Goal: Transaction & Acquisition: Purchase product/service

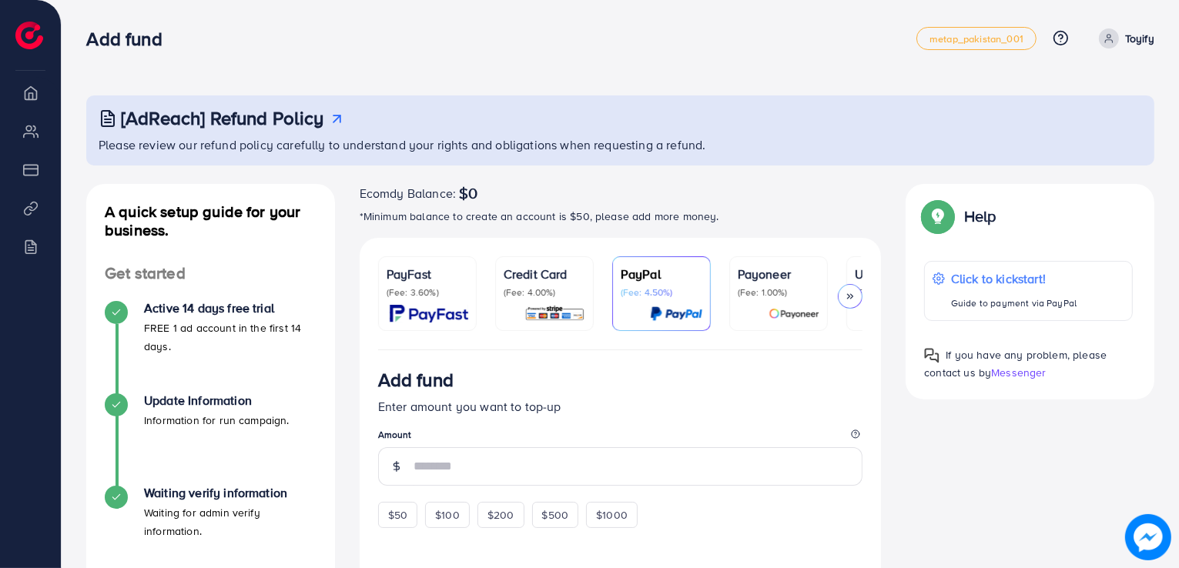
click at [428, 295] on p "(Fee: 3.60%)" at bounding box center [427, 292] width 82 height 12
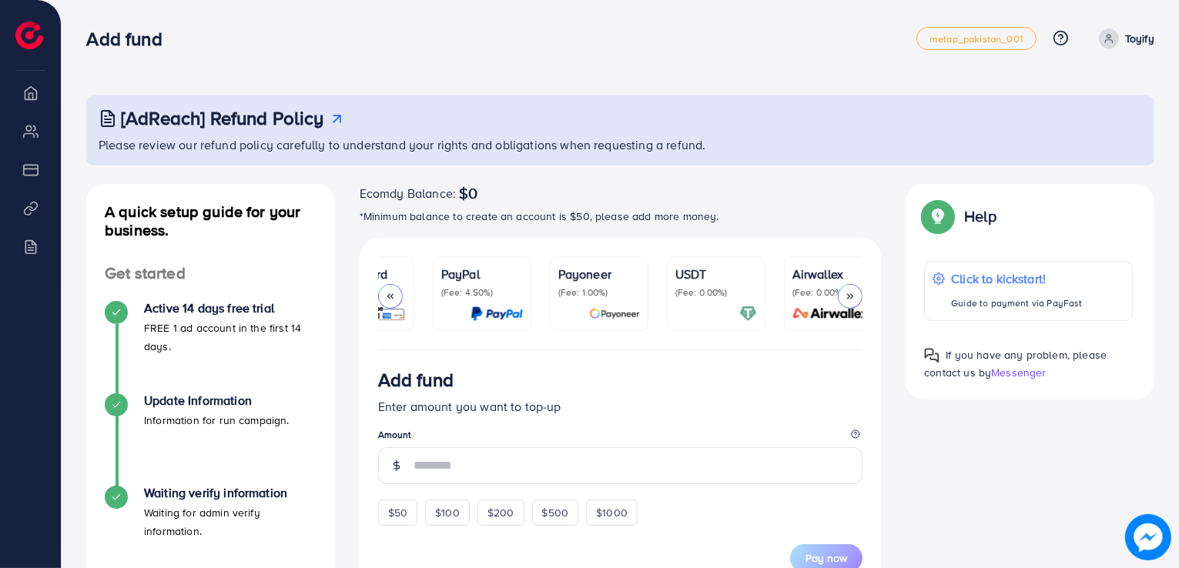
scroll to position [0, 199]
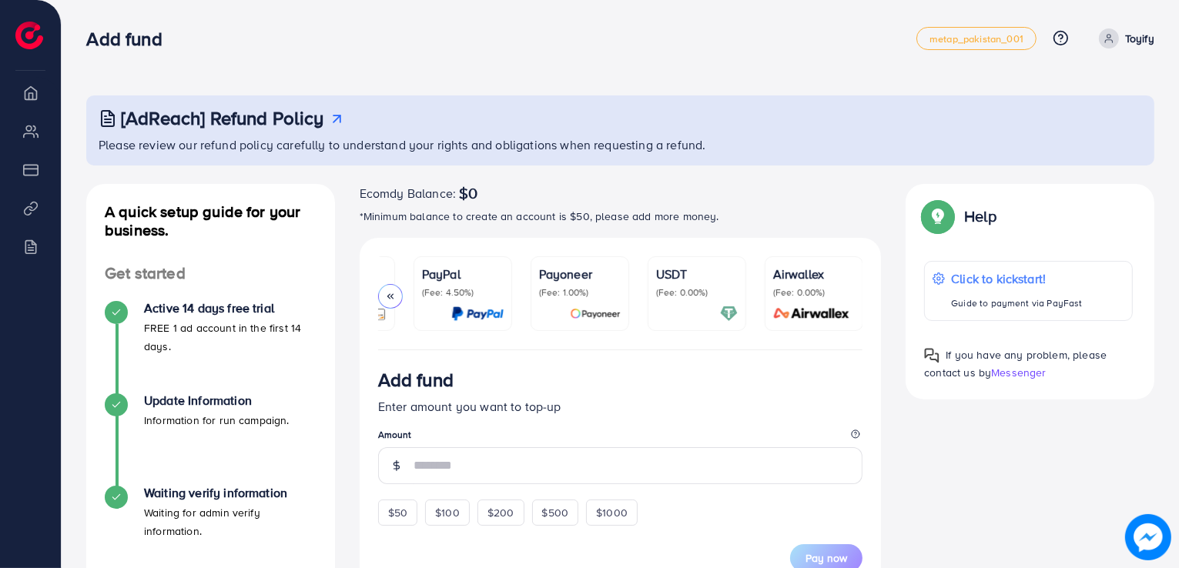
click at [726, 302] on div "USDT (Fee: 0.00%)" at bounding box center [697, 294] width 82 height 58
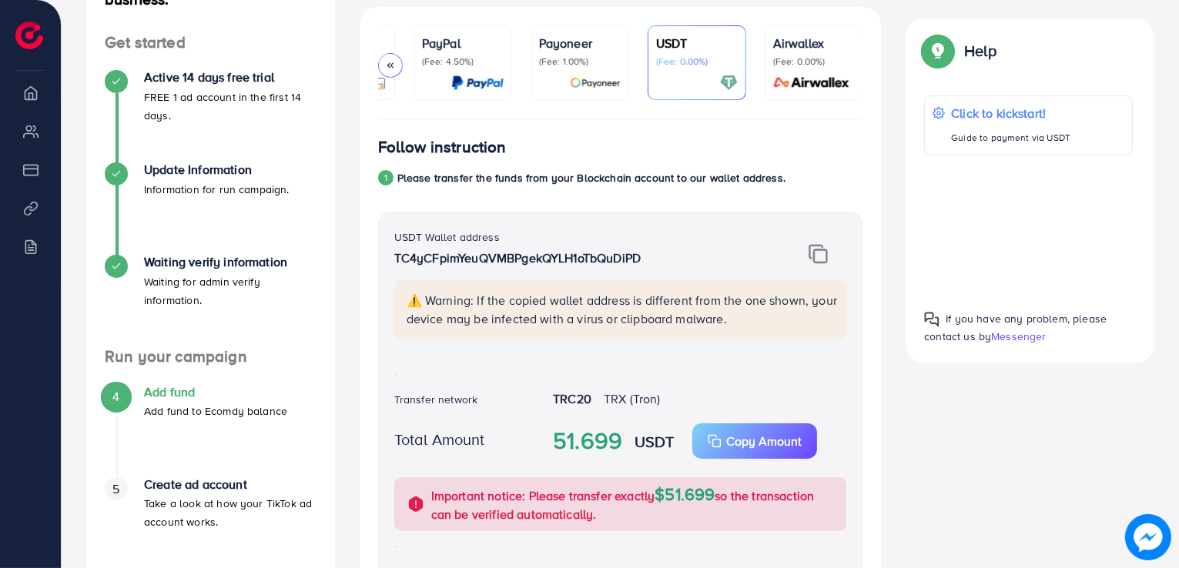
scroll to position [308, 0]
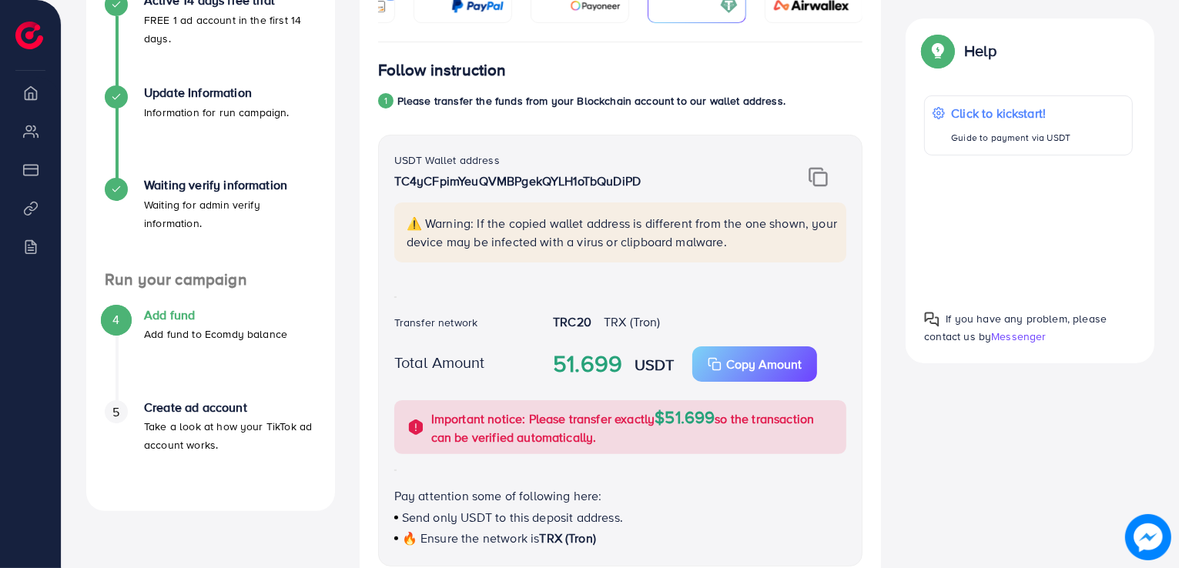
click at [575, 325] on strong "TRC20" at bounding box center [572, 321] width 38 height 17
drag, startPoint x: 544, startPoint y: 327, endPoint x: 588, endPoint y: 323, distance: 44.9
click at [580, 323] on div "TRC20 TRX (Tron)" at bounding box center [699, 323] width 318 height 21
click at [615, 320] on span "TRX (Tron)" at bounding box center [632, 321] width 57 height 17
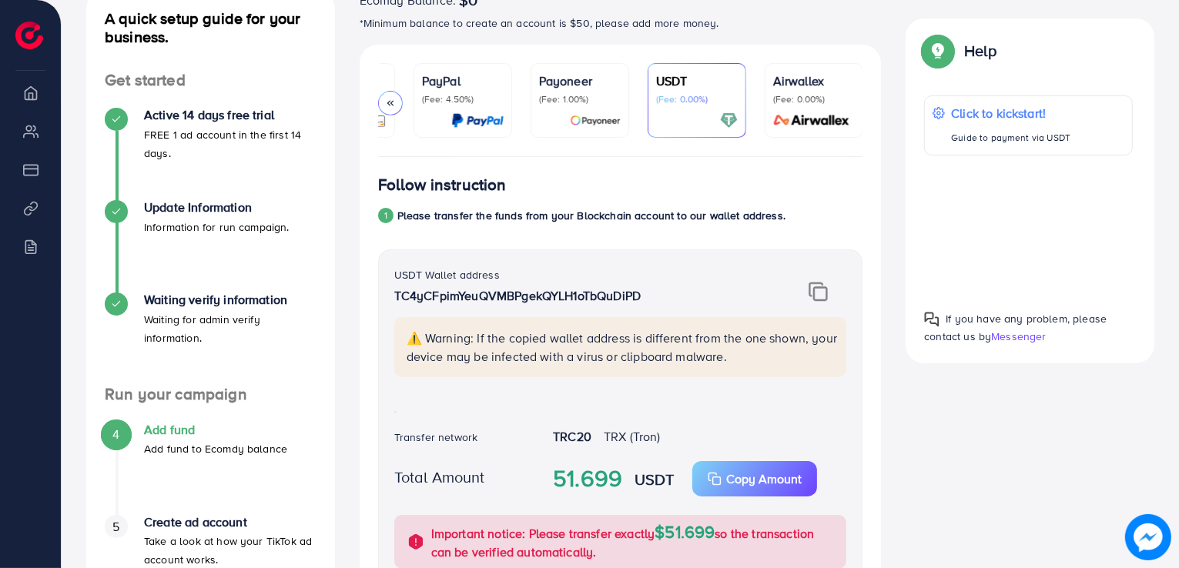
scroll to position [231, 0]
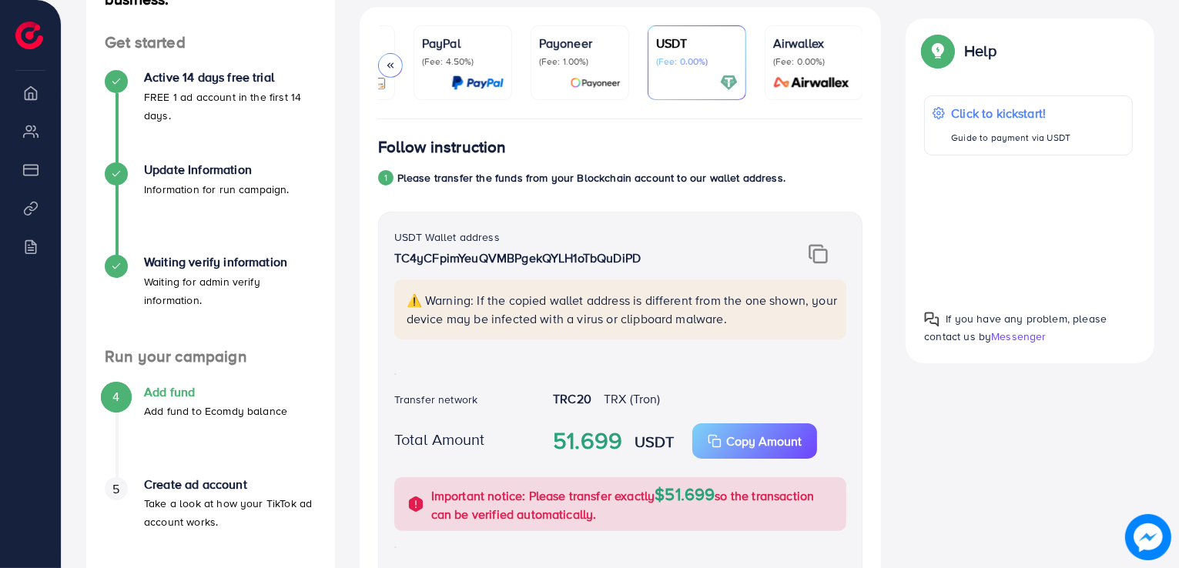
drag, startPoint x: 554, startPoint y: 400, endPoint x: 587, endPoint y: 404, distance: 34.2
click at [587, 404] on strong "TRC20" at bounding box center [572, 398] width 38 height 17
drag, startPoint x: 604, startPoint y: 404, endPoint x: 619, endPoint y: 404, distance: 15.4
click at [604, 404] on div "TRC20 TRX (Tron)" at bounding box center [699, 400] width 318 height 21
drag, startPoint x: 644, startPoint y: 401, endPoint x: 671, endPoint y: 404, distance: 27.9
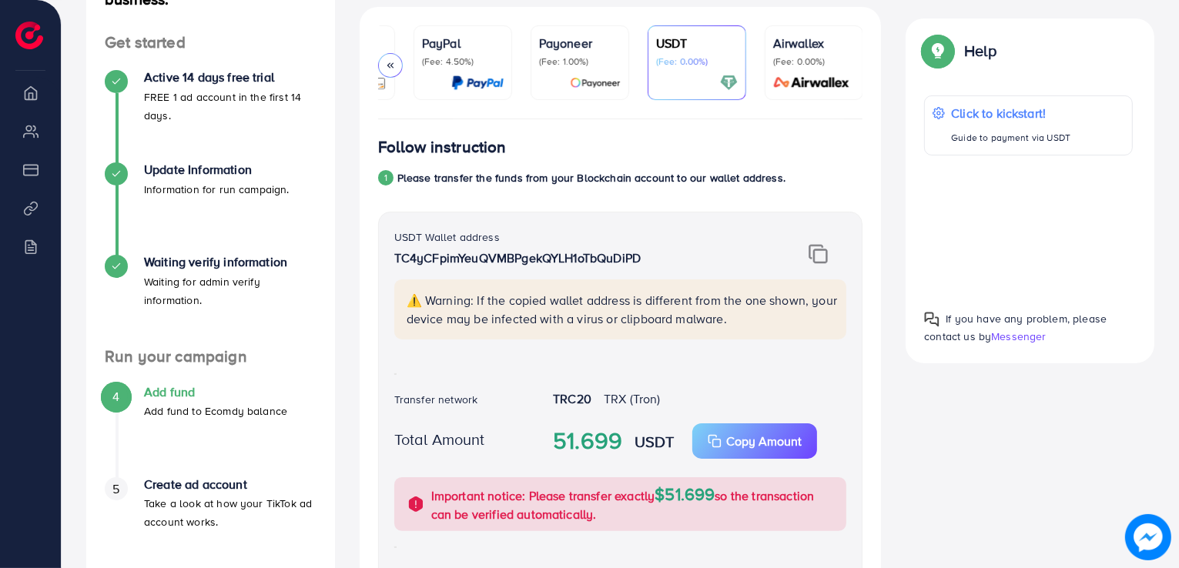
click at [669, 405] on div "TRC20 TRX (Tron)" at bounding box center [699, 400] width 318 height 21
click at [674, 402] on div "TRC20 TRX (Tron)" at bounding box center [699, 400] width 318 height 21
drag, startPoint x: 668, startPoint y: 402, endPoint x: 552, endPoint y: 414, distance: 116.9
click at [547, 401] on div "TRC20 TRX (Tron)" at bounding box center [699, 400] width 318 height 21
click at [554, 417] on div "USDT Wallet address TC4yCFpimYeuQVMBPgekQYLH1oTbQuDiPD ⚠️ Warning: If the copie…" at bounding box center [620, 428] width 485 height 432
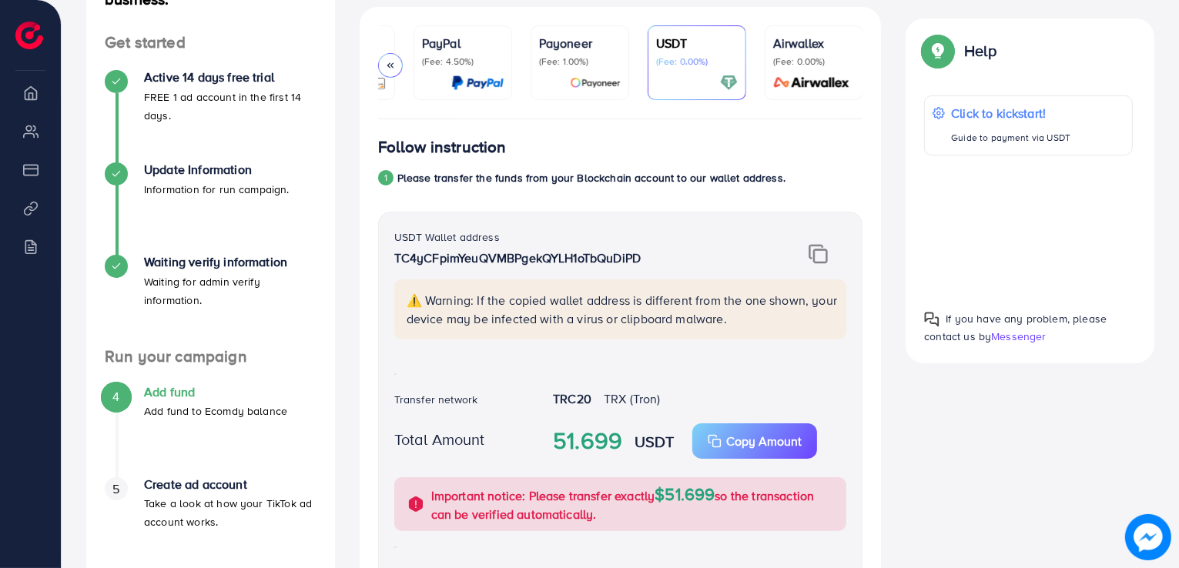
drag, startPoint x: 574, startPoint y: 401, endPoint x: 670, endPoint y: 408, distance: 96.5
click at [670, 408] on div "TRC20 TRX (Tron)" at bounding box center [699, 400] width 318 height 21
click at [671, 402] on div "TRC20 TRX (Tron)" at bounding box center [699, 400] width 318 height 21
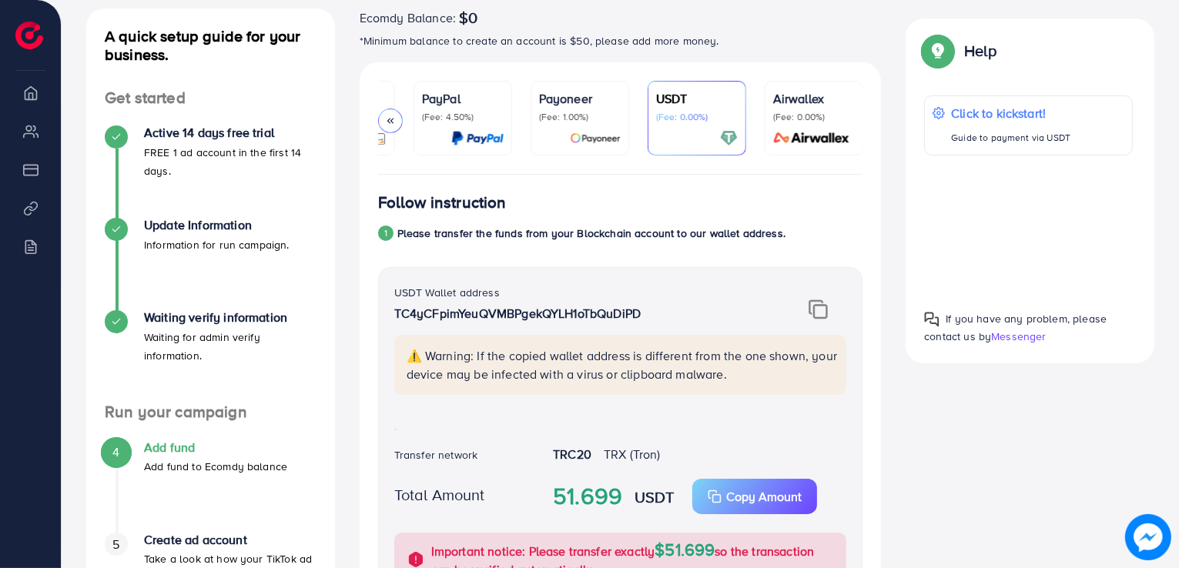
scroll to position [154, 0]
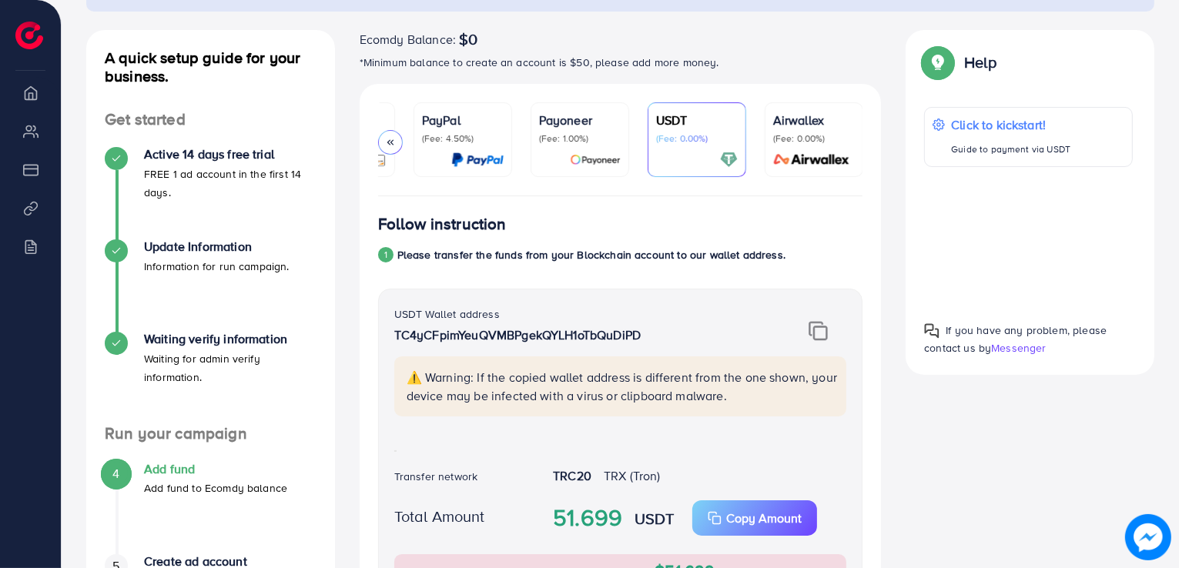
drag, startPoint x: 648, startPoint y: 341, endPoint x: 439, endPoint y: 336, distance: 209.5
click at [396, 336] on p "TC4yCFpimYeuQVMBPgekQYLH1oTbQuDiPD" at bounding box center [580, 335] width 373 height 18
click at [655, 336] on p "TC4yCFpimYeuQVMBPgekQYLH1oTbQuDiPD" at bounding box center [580, 335] width 373 height 18
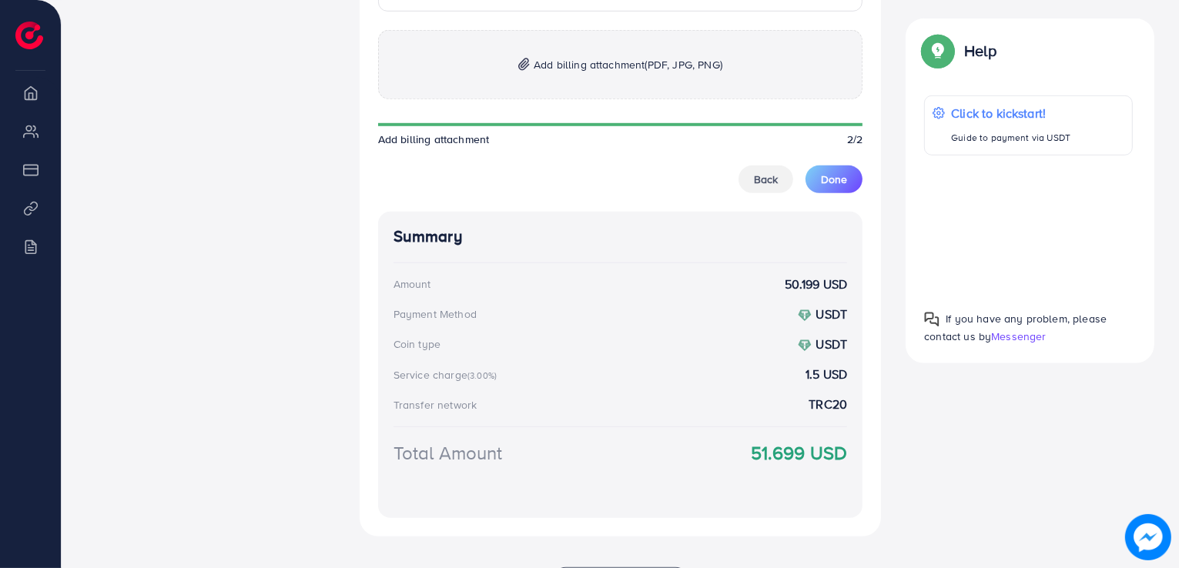
scroll to position [1069, 0]
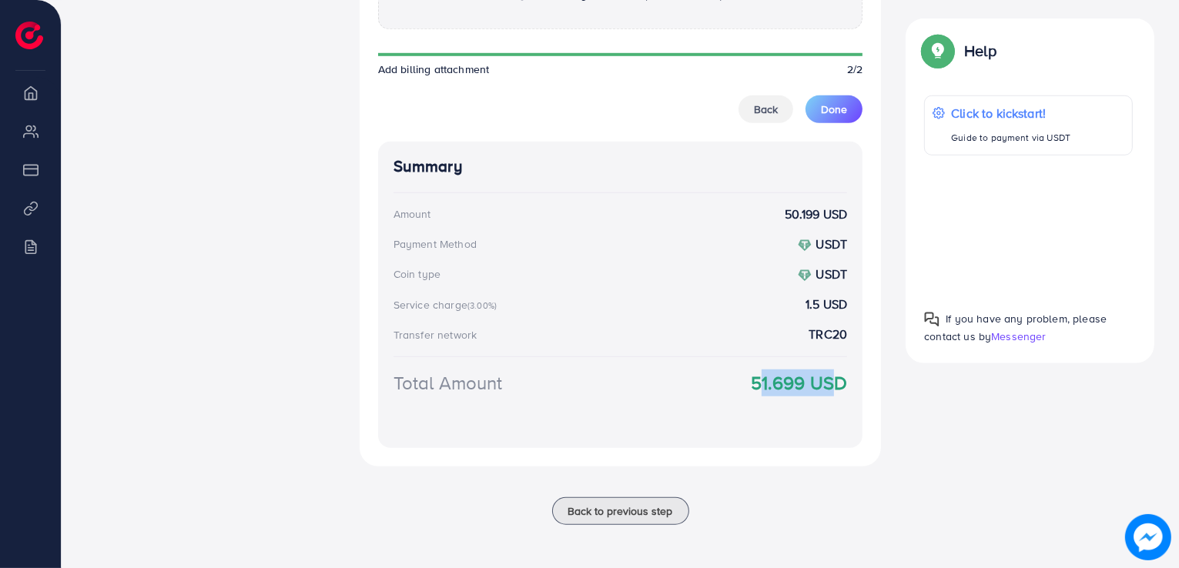
drag, startPoint x: 750, startPoint y: 387, endPoint x: 816, endPoint y: 389, distance: 66.2
click at [816, 389] on strong "51.699 USD" at bounding box center [799, 383] width 97 height 27
click at [831, 406] on div "Total Amount 51.699 USD" at bounding box center [620, 402] width 454 height 64
drag, startPoint x: 852, startPoint y: 380, endPoint x: 775, endPoint y: 383, distance: 77.8
click at [775, 383] on div "Summary Amount 50.199 USD Payment Method USDT Coin type USDT Service charge (3.…" at bounding box center [620, 295] width 485 height 306
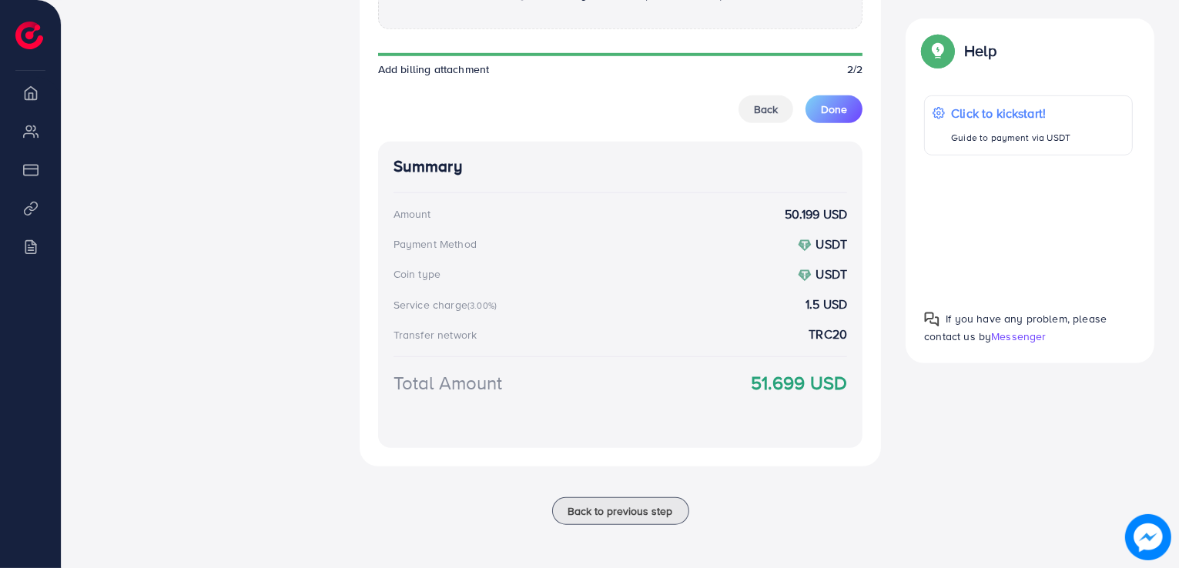
click at [778, 415] on div "Total Amount 51.699 USD" at bounding box center [620, 402] width 454 height 64
click at [657, 516] on span "Back to previous step" at bounding box center [620, 511] width 105 height 15
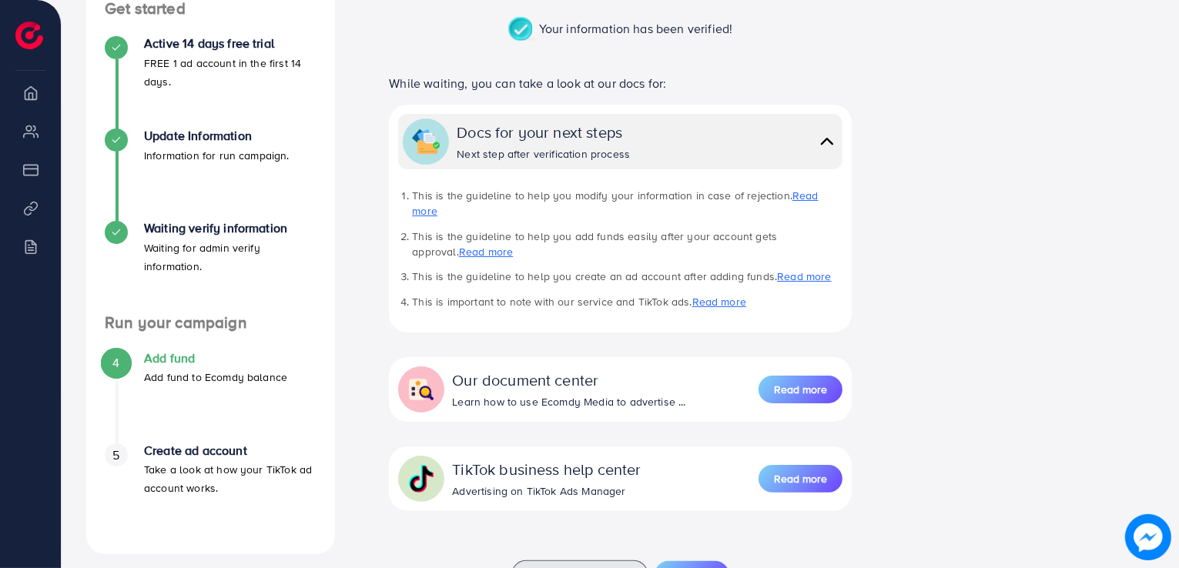
scroll to position [313, 0]
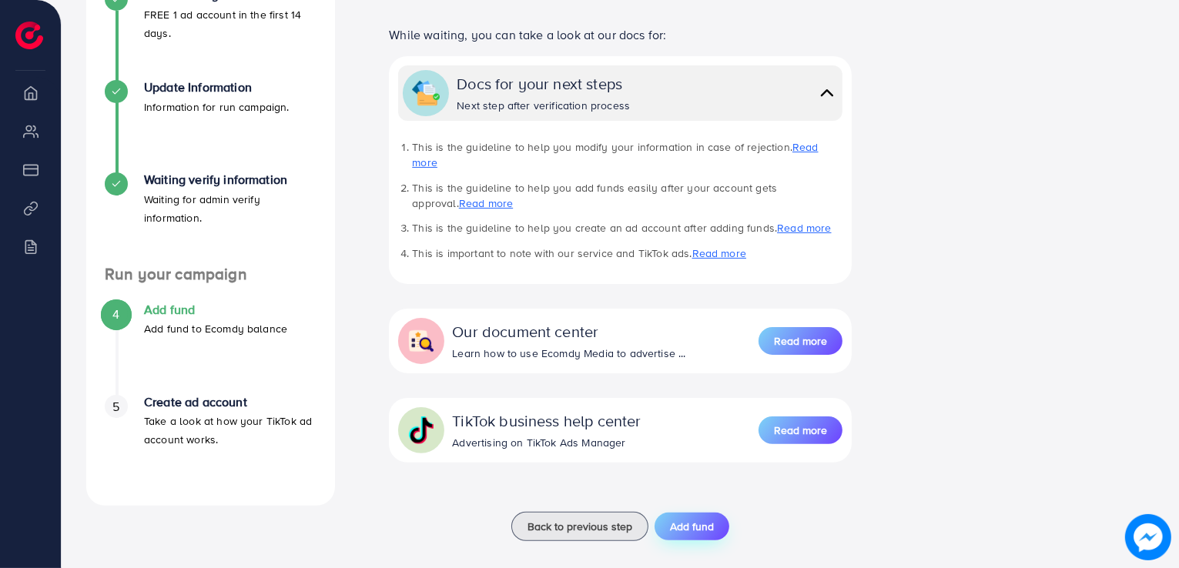
click at [695, 519] on span "Add fund" at bounding box center [692, 526] width 44 height 15
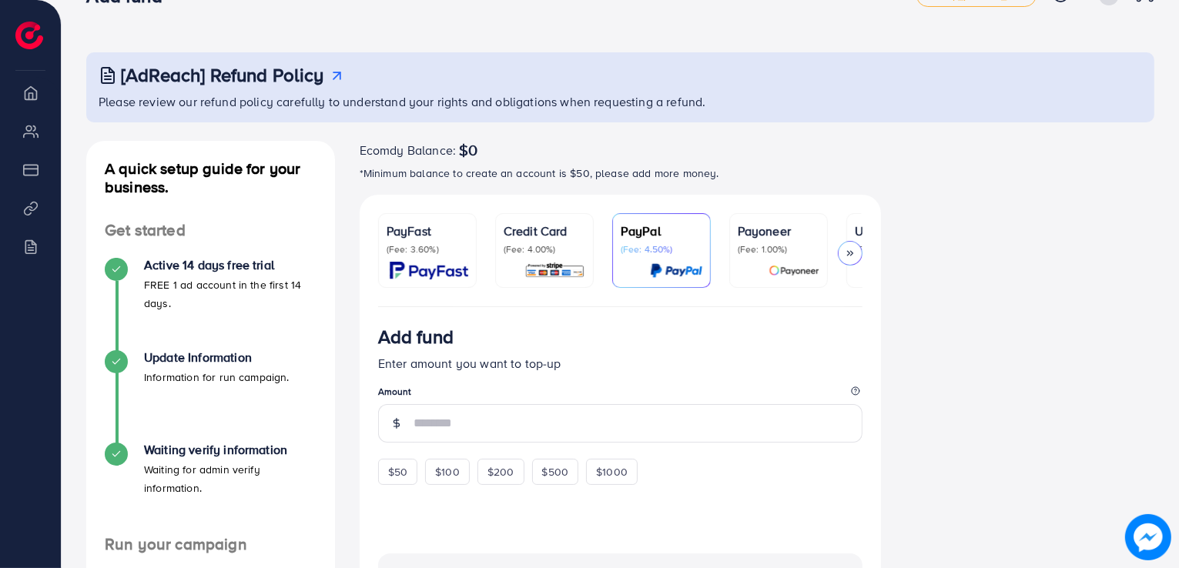
scroll to position [77, 0]
